Goal: Transaction & Acquisition: Obtain resource

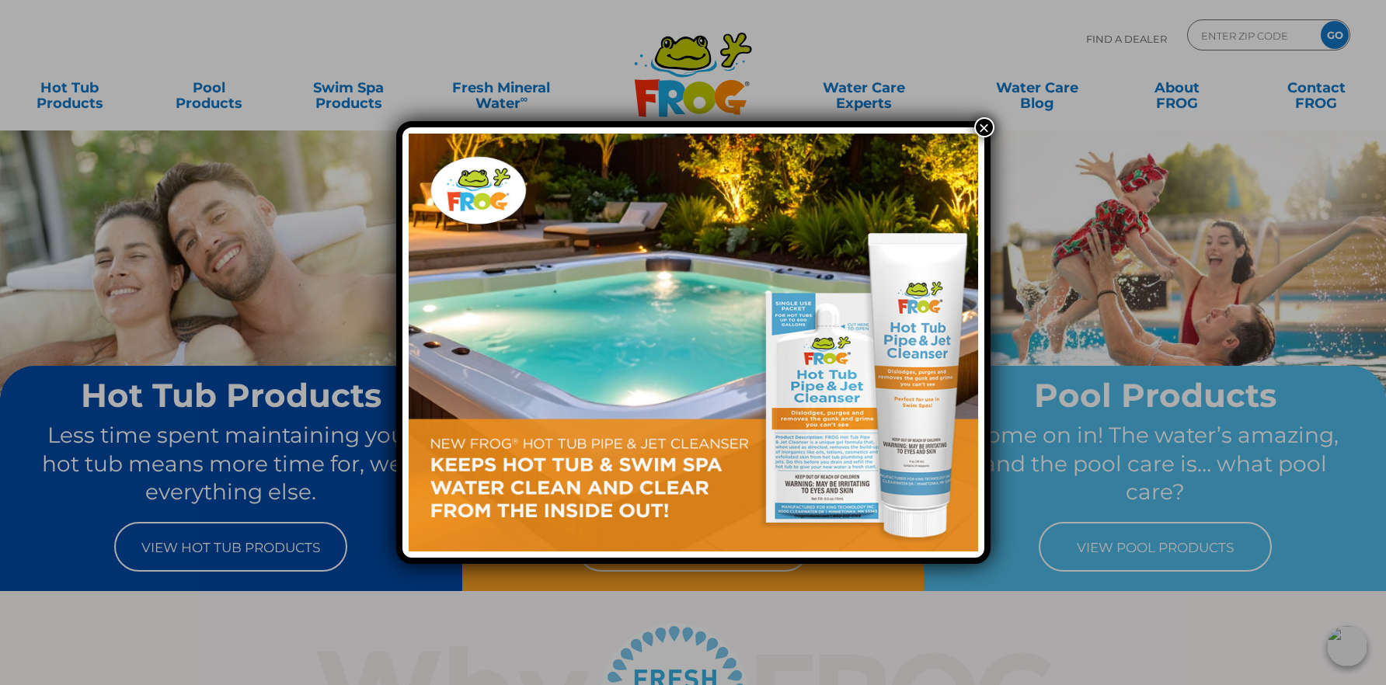
click at [985, 123] on button "×" at bounding box center [984, 127] width 20 height 20
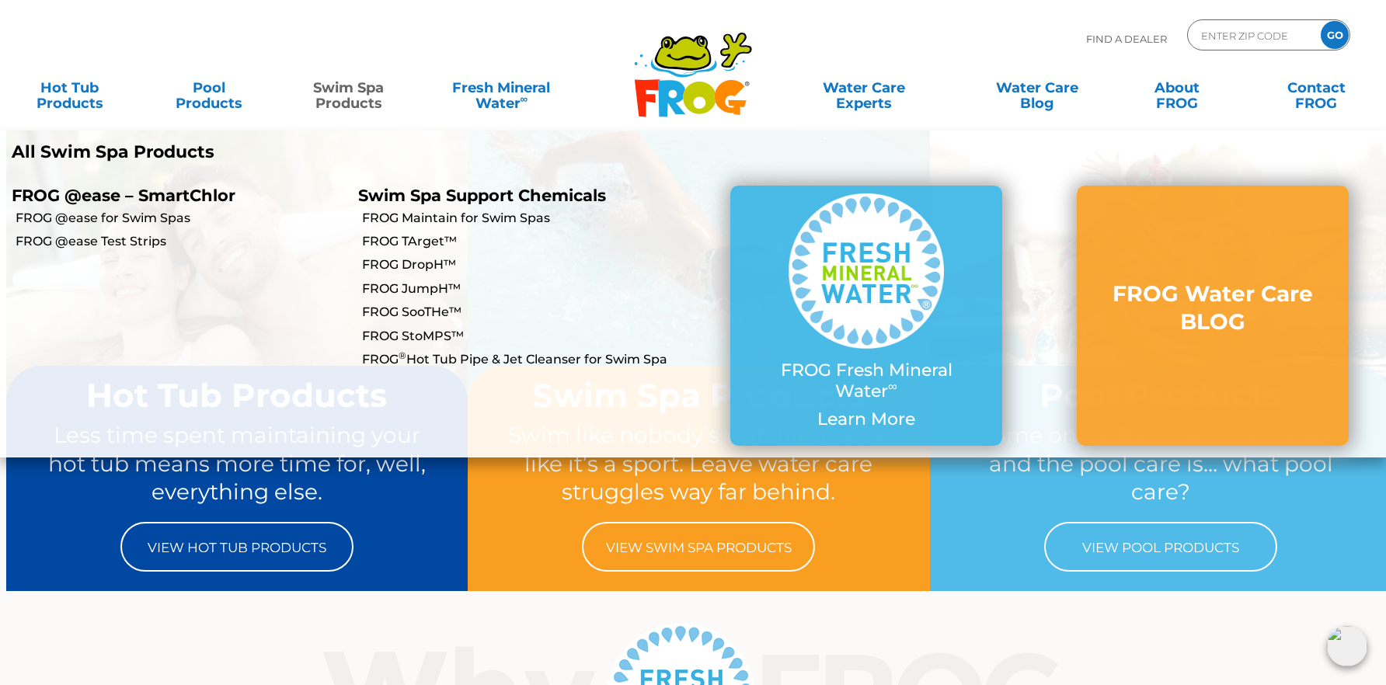
click at [355, 91] on link "Swim Spa Products" at bounding box center [348, 87] width 109 height 31
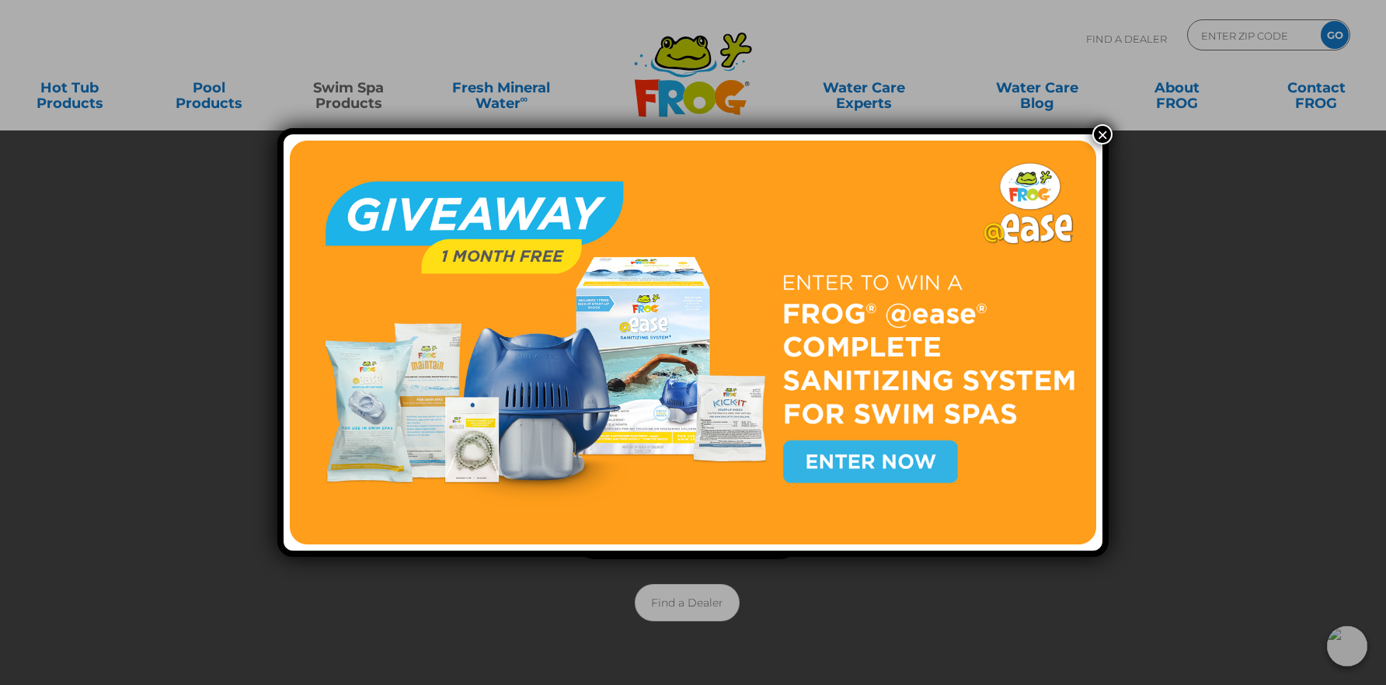
click at [845, 460] on img at bounding box center [693, 342] width 806 height 403
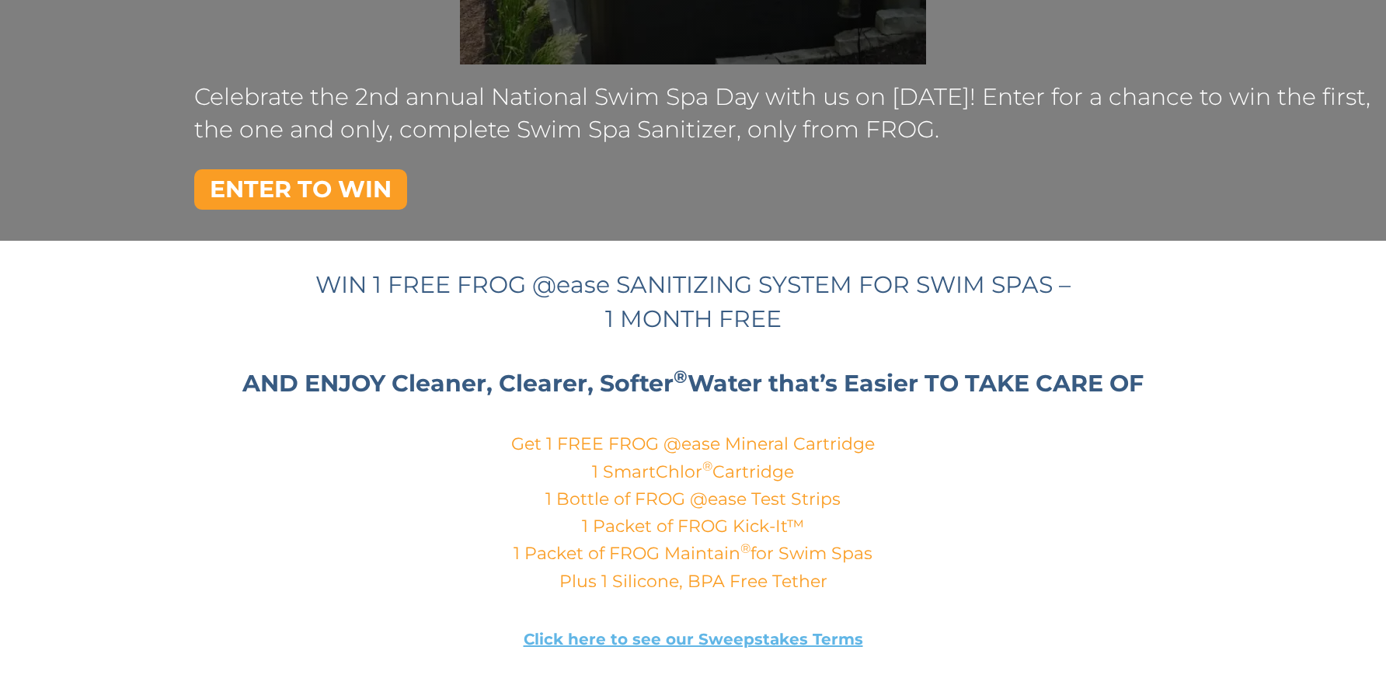
scroll to position [447, 0]
click at [353, 183] on link "ENTER TO WIN" at bounding box center [300, 189] width 213 height 40
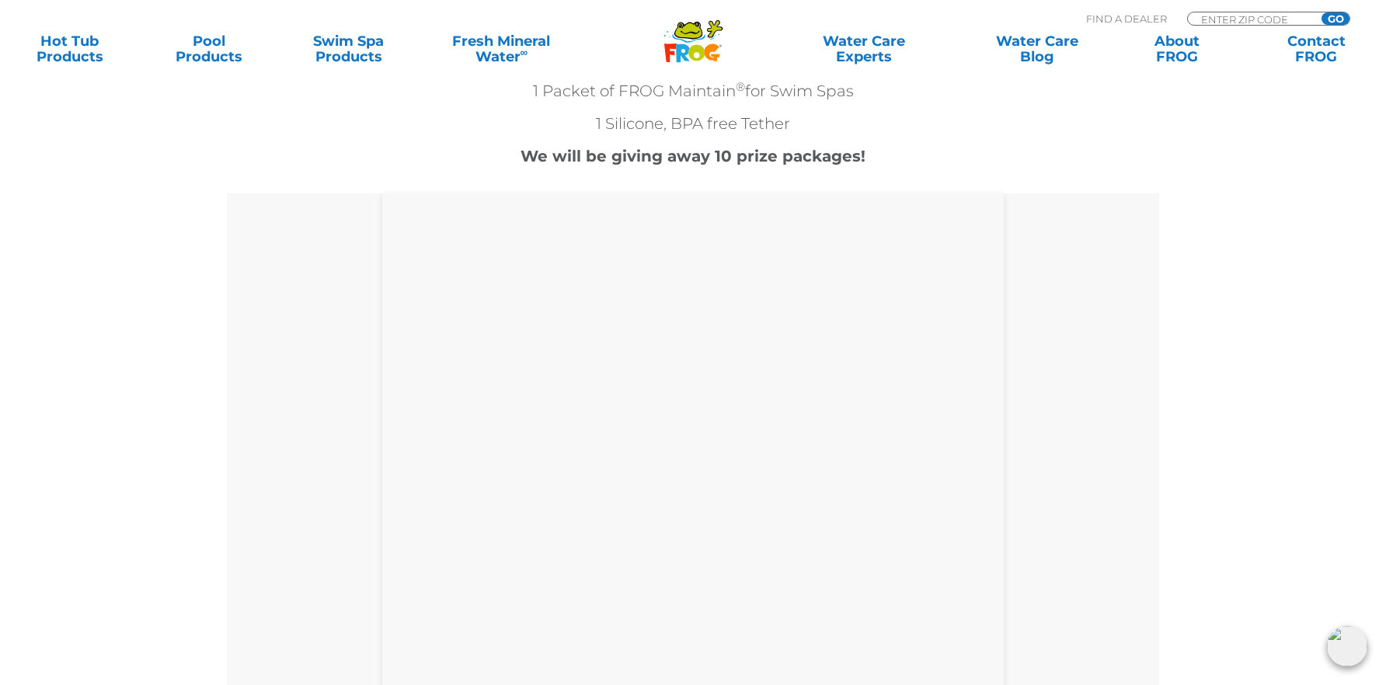
scroll to position [596, 0]
